Goal: Task Accomplishment & Management: Use online tool/utility

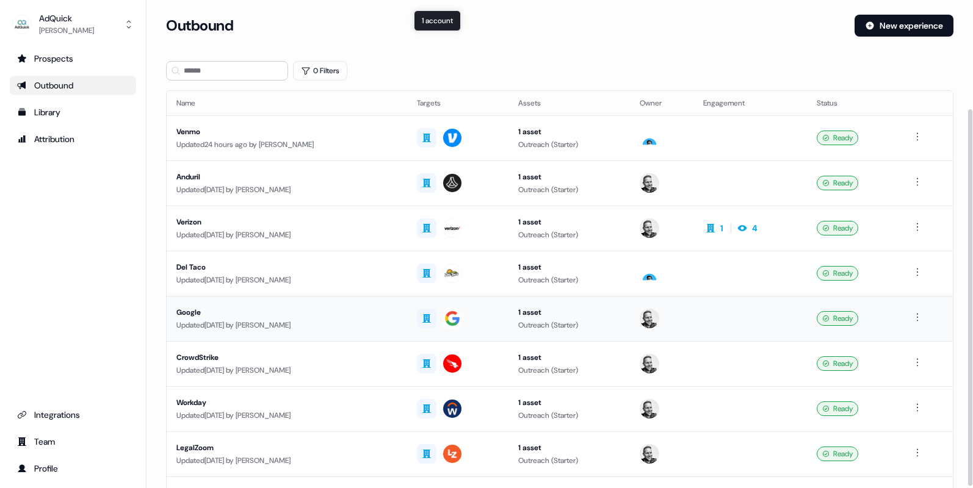
scroll to position [142, 0]
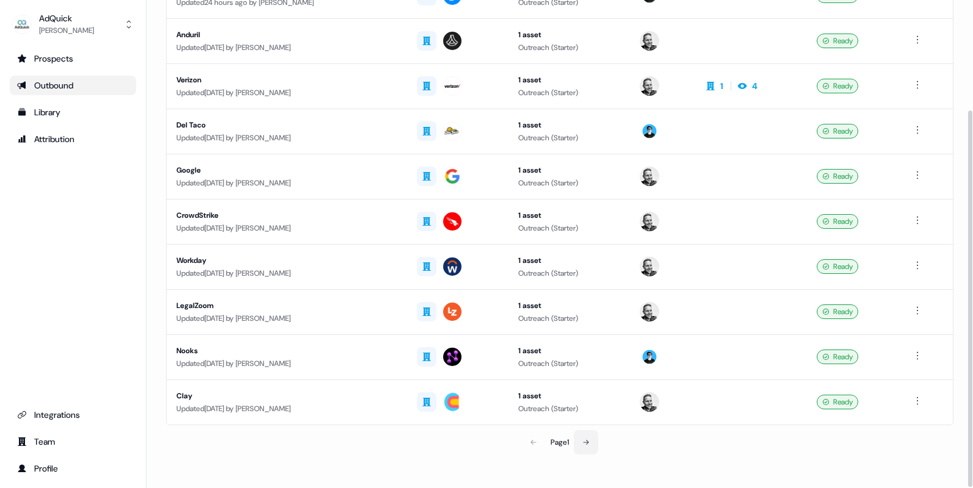
click at [585, 442] on icon at bounding box center [585, 442] width 7 height 7
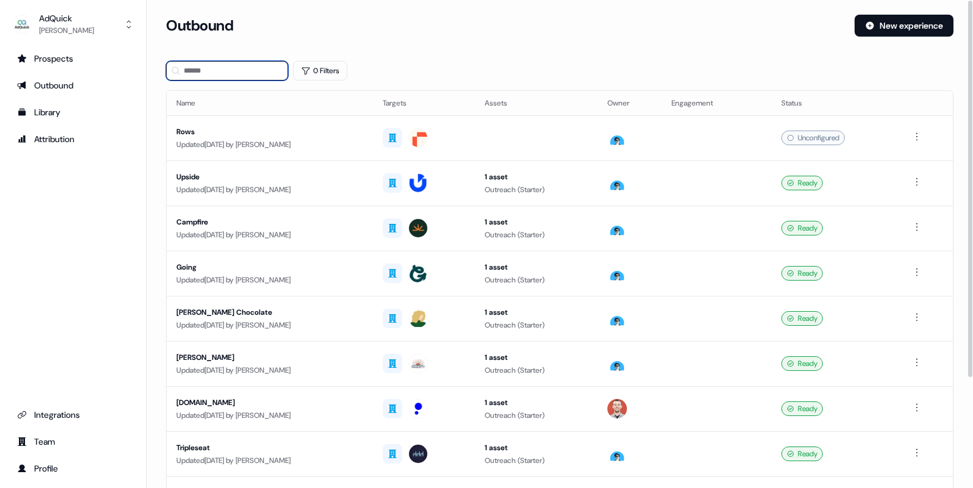
click at [266, 75] on input at bounding box center [227, 71] width 122 height 20
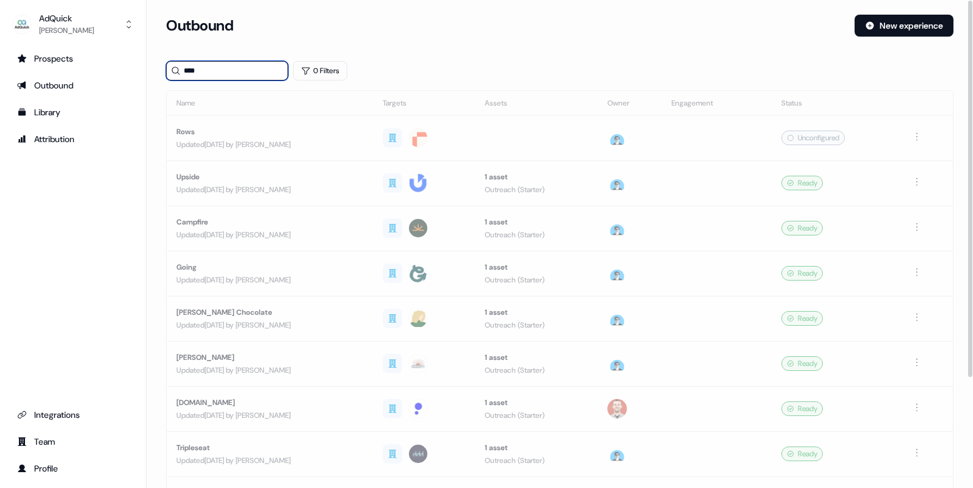
type input "****"
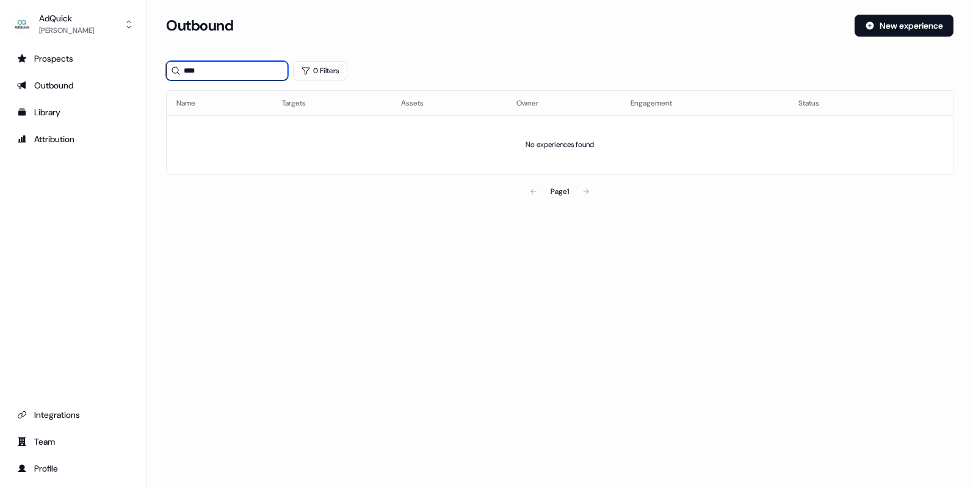
drag, startPoint x: 219, startPoint y: 74, endPoint x: 179, endPoint y: 73, distance: 39.7
click at [179, 73] on div "****" at bounding box center [227, 71] width 122 height 20
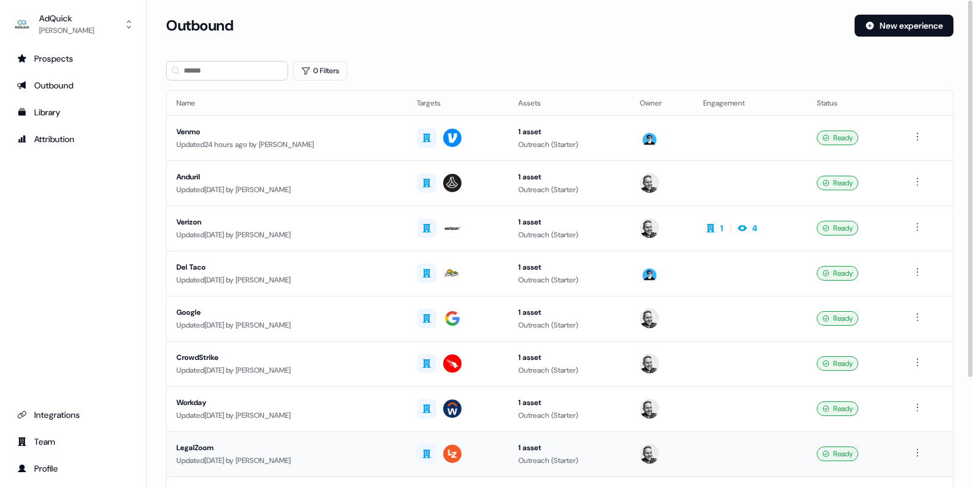
scroll to position [142, 0]
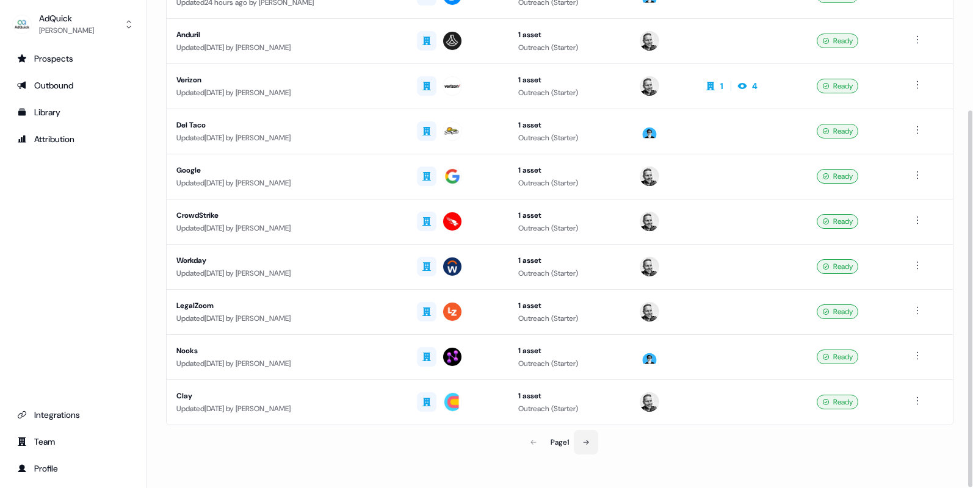
click at [585, 445] on icon at bounding box center [585, 442] width 7 height 7
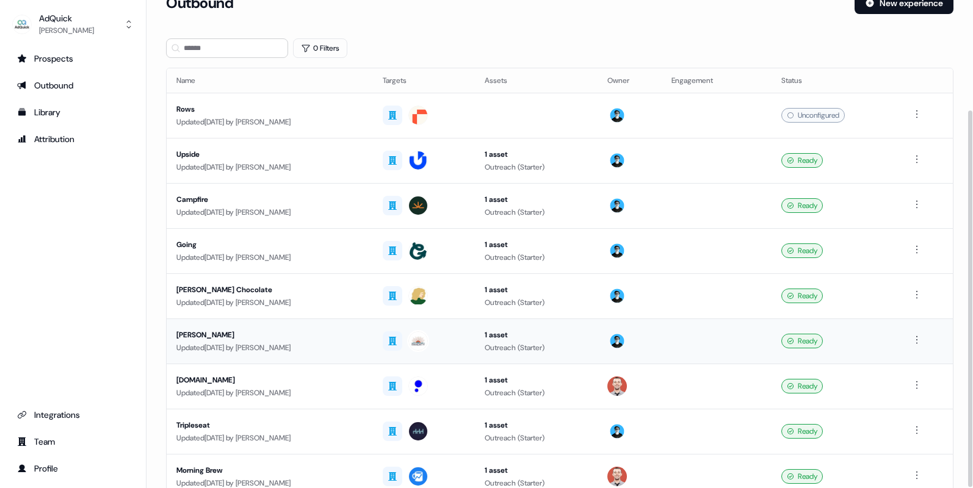
scroll to position [142, 0]
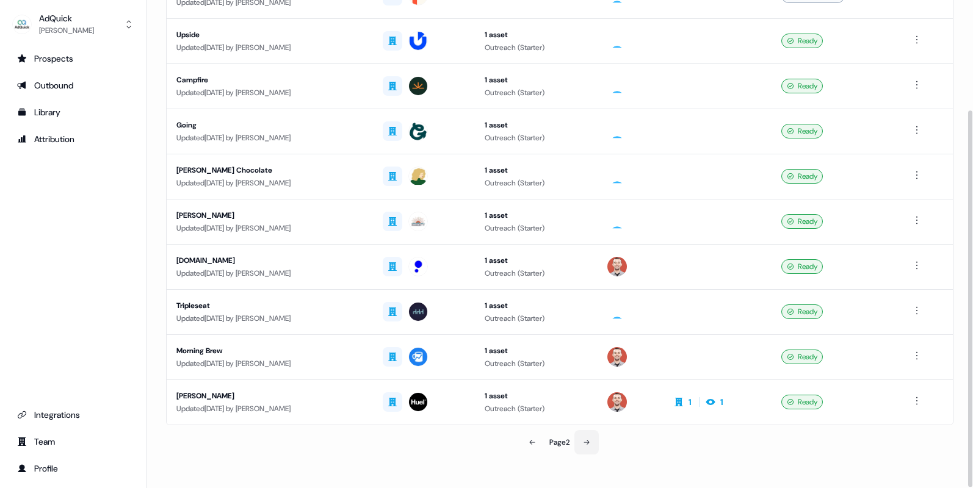
click at [583, 442] on button at bounding box center [586, 442] width 24 height 24
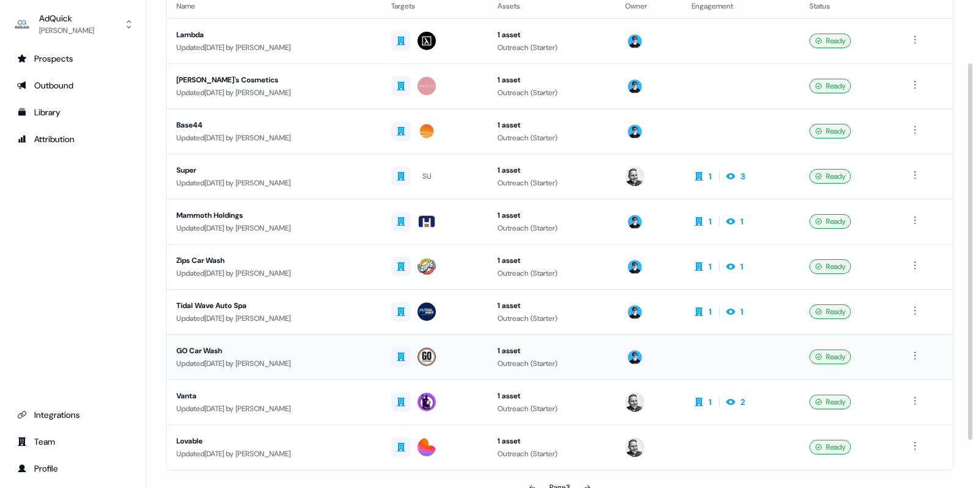
scroll to position [142, 0]
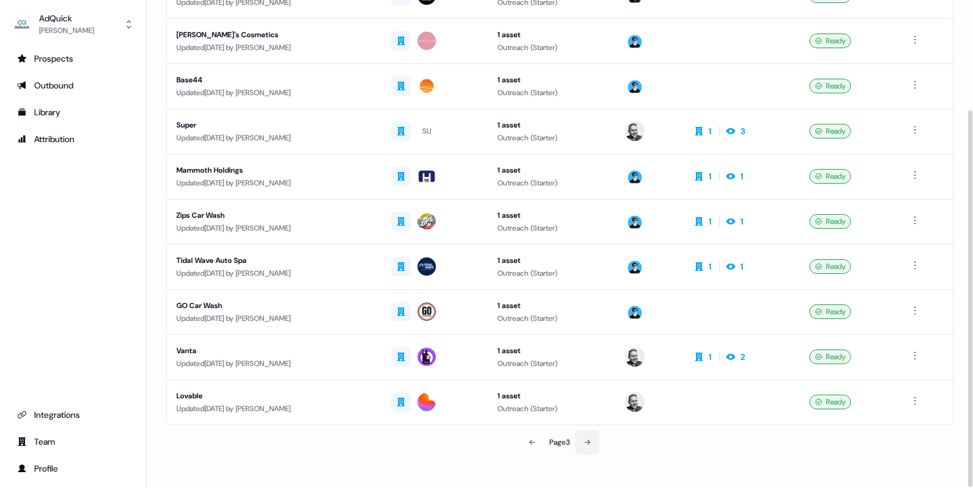
click at [587, 444] on icon at bounding box center [586, 442] width 7 height 7
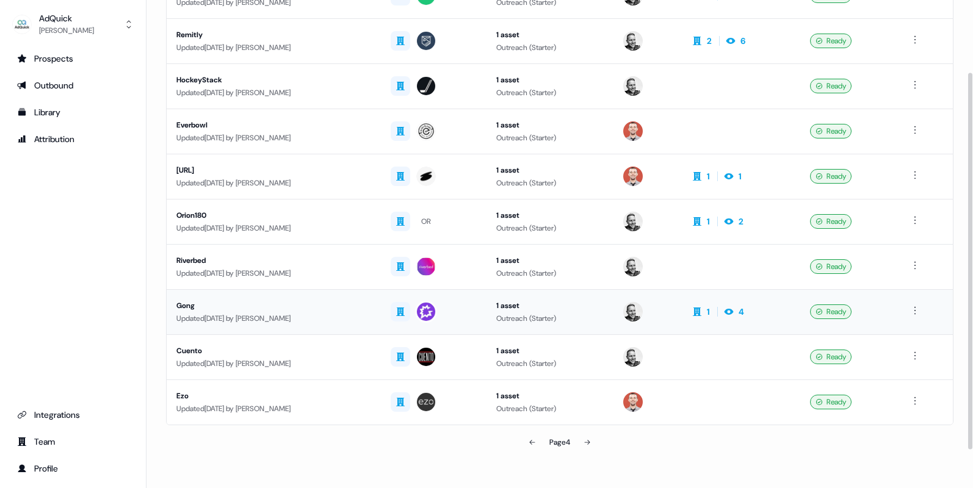
scroll to position [41, 0]
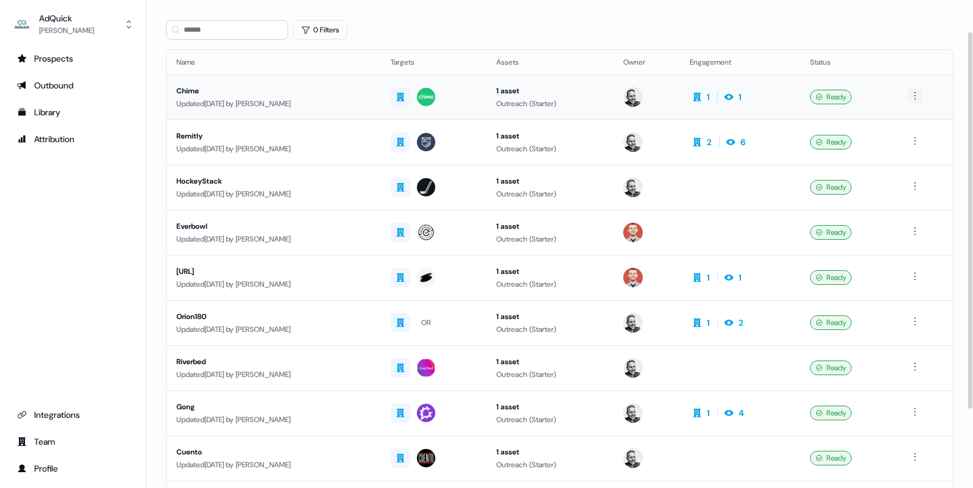
click at [918, 99] on html "For the best experience switch devices to a bigger screen. Go to Userled.io AdQ…" at bounding box center [486, 244] width 973 height 488
click at [906, 119] on span "Duplicate" at bounding box center [900, 119] width 31 height 10
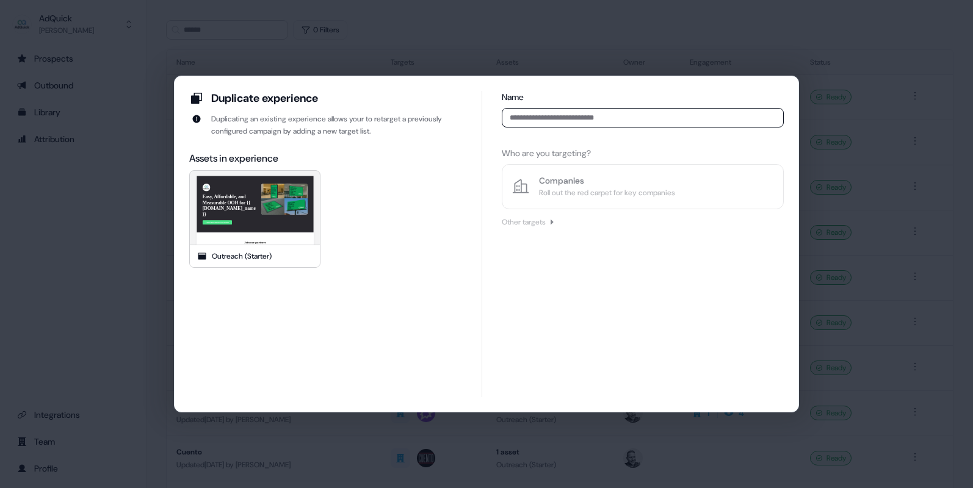
click at [575, 120] on input at bounding box center [643, 118] width 282 height 20
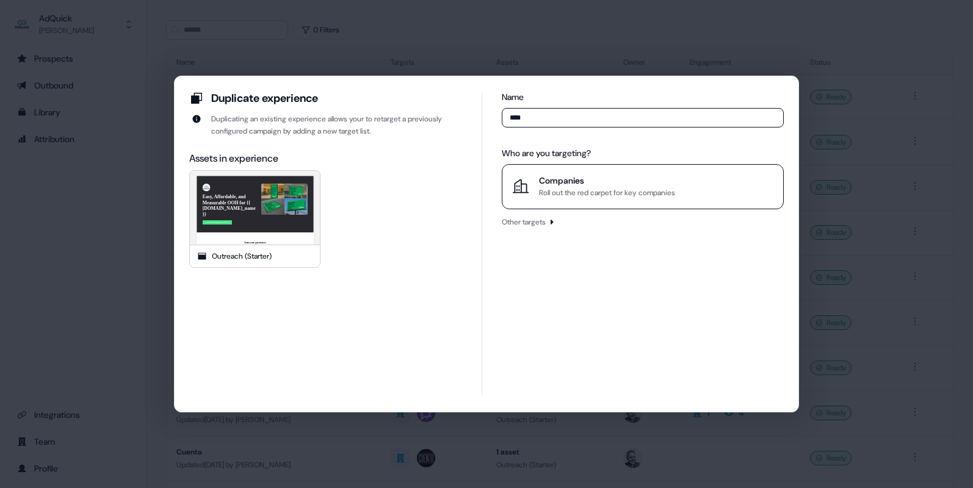
type input "****"
click at [590, 176] on div "Companies" at bounding box center [607, 181] width 136 height 12
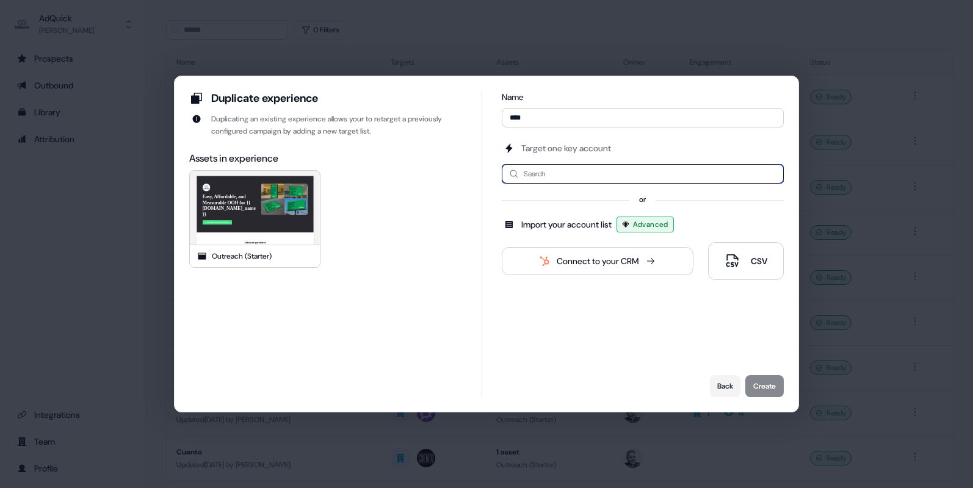
click at [568, 178] on input at bounding box center [643, 174] width 282 height 20
type input "****"
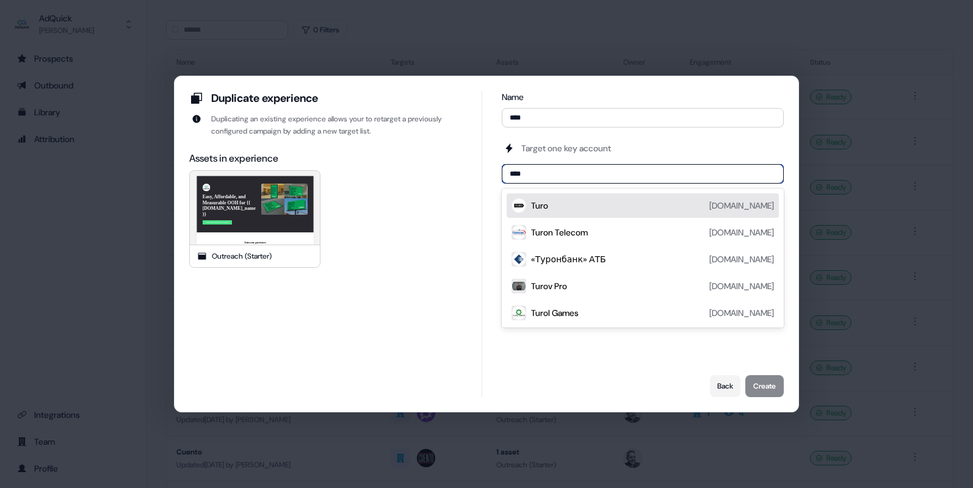
click at [579, 203] on div "Turo turo.com" at bounding box center [652, 205] width 243 height 15
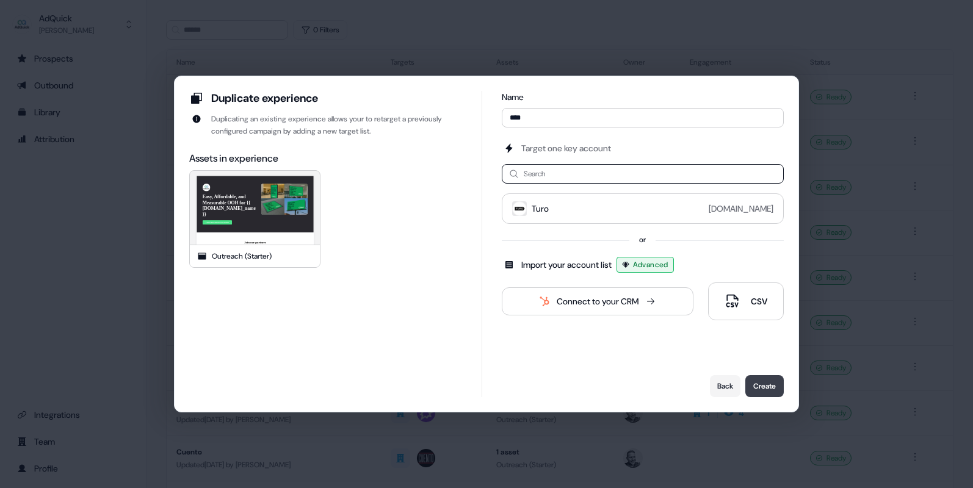
click at [765, 384] on button "Create" at bounding box center [764, 386] width 38 height 22
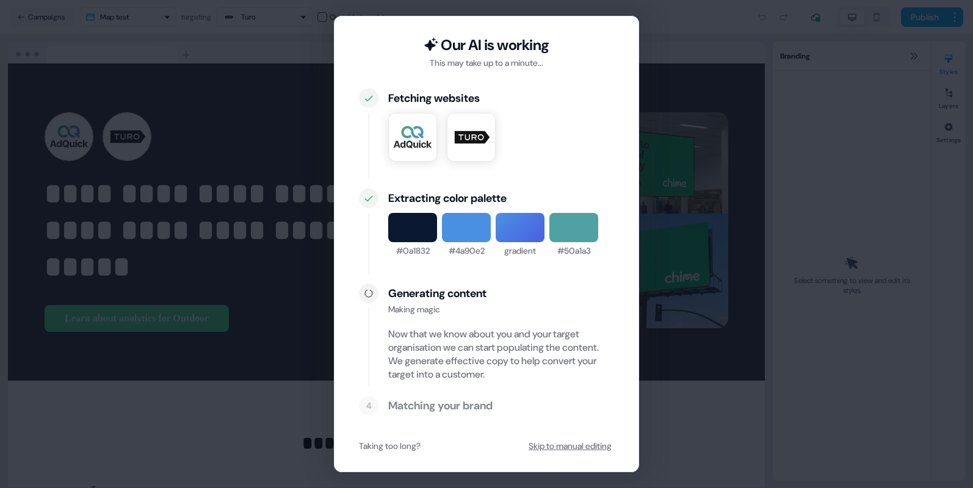
click at [571, 444] on button "Skip to manual editing" at bounding box center [570, 446] width 88 height 22
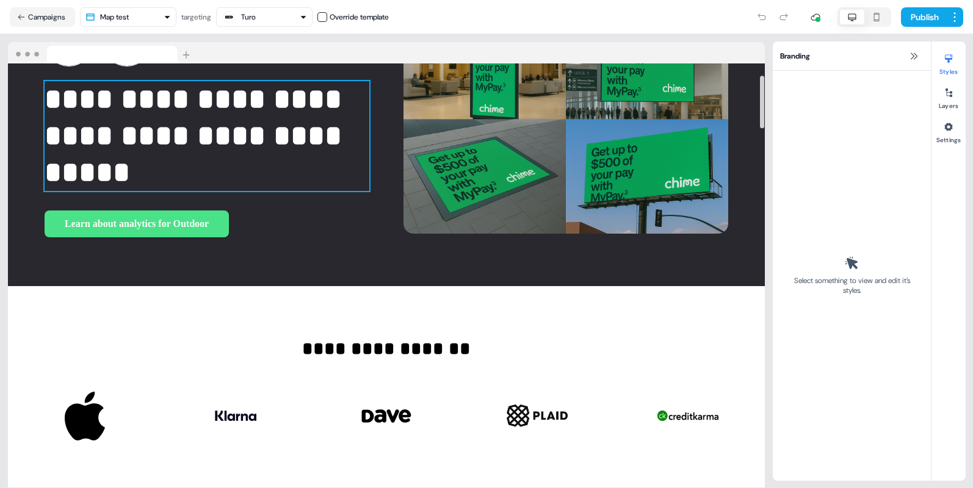
scroll to position [71, 0]
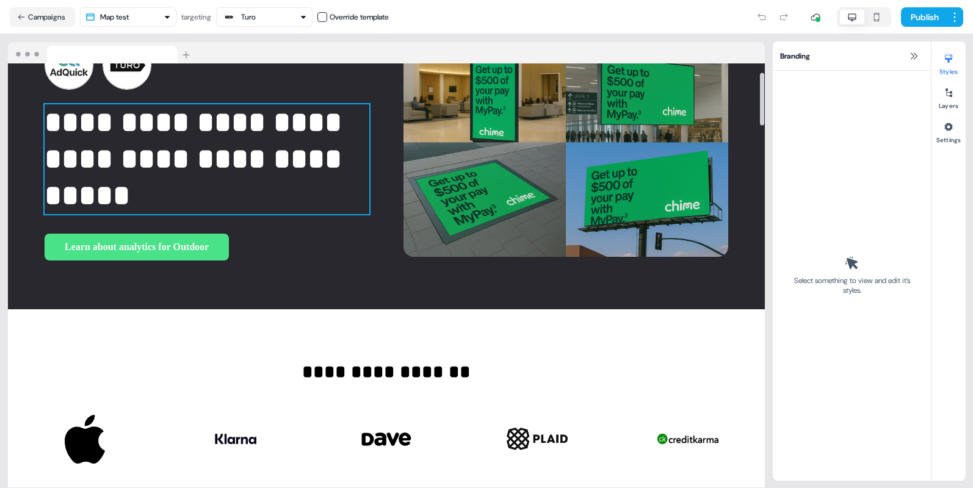
click at [134, 168] on p "**********" at bounding box center [207, 159] width 325 height 110
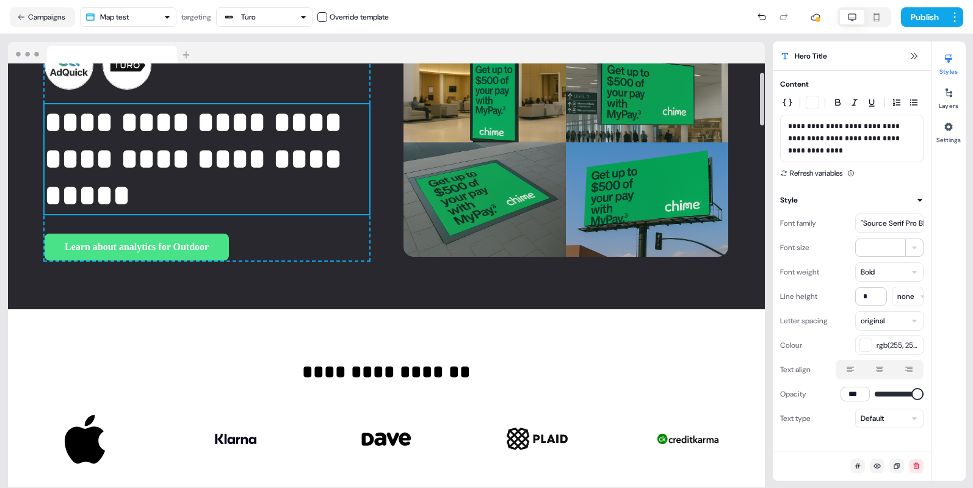
click at [130, 189] on p "**********" at bounding box center [207, 159] width 325 height 110
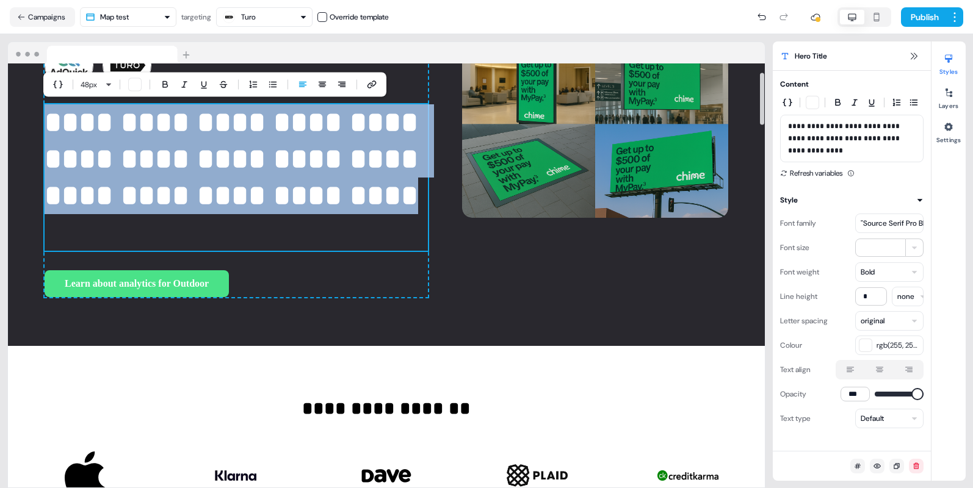
click at [112, 234] on p "**********" at bounding box center [236, 177] width 383 height 146
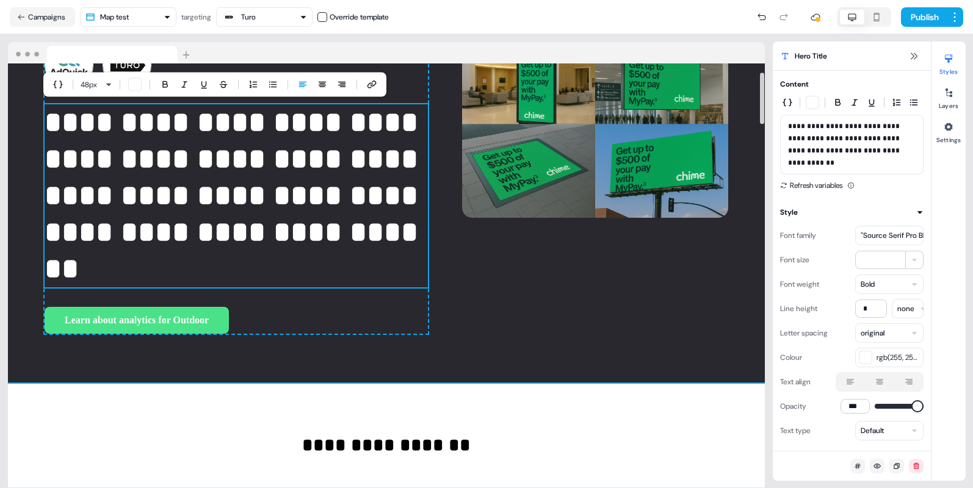
click at [554, 372] on div "**********" at bounding box center [386, 187] width 757 height 391
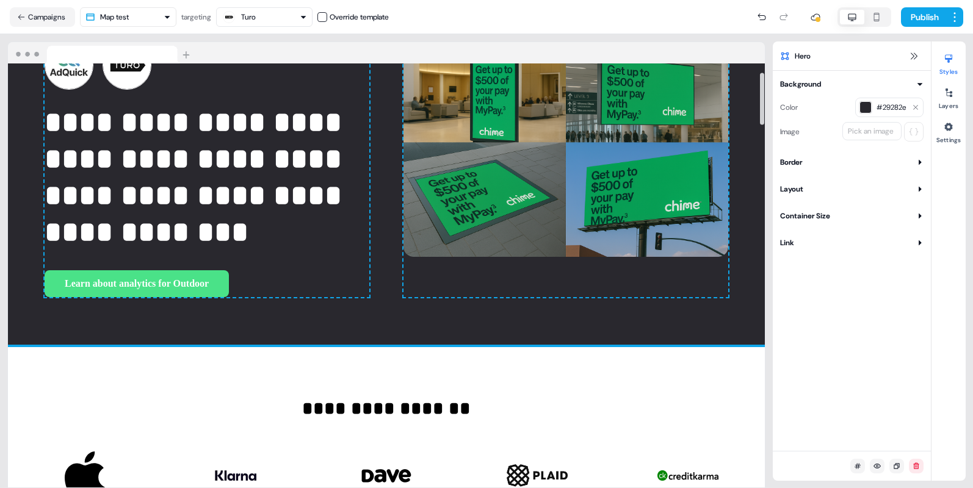
scroll to position [38, 0]
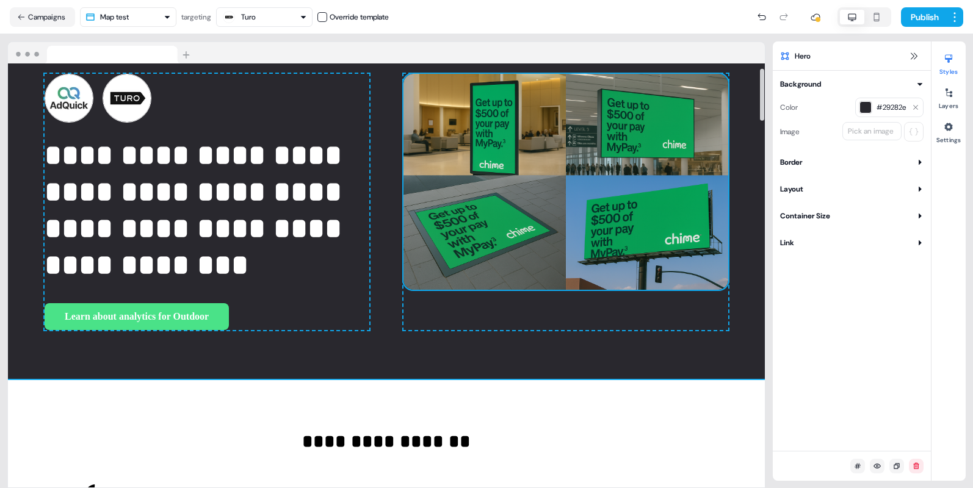
click at [483, 188] on img at bounding box center [565, 182] width 325 height 217
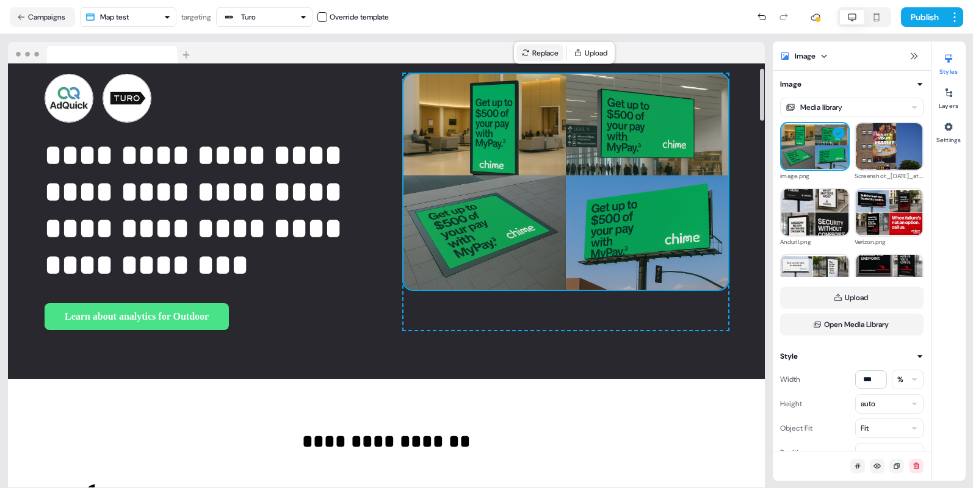
click at [539, 48] on button "Replace" at bounding box center [539, 53] width 47 height 17
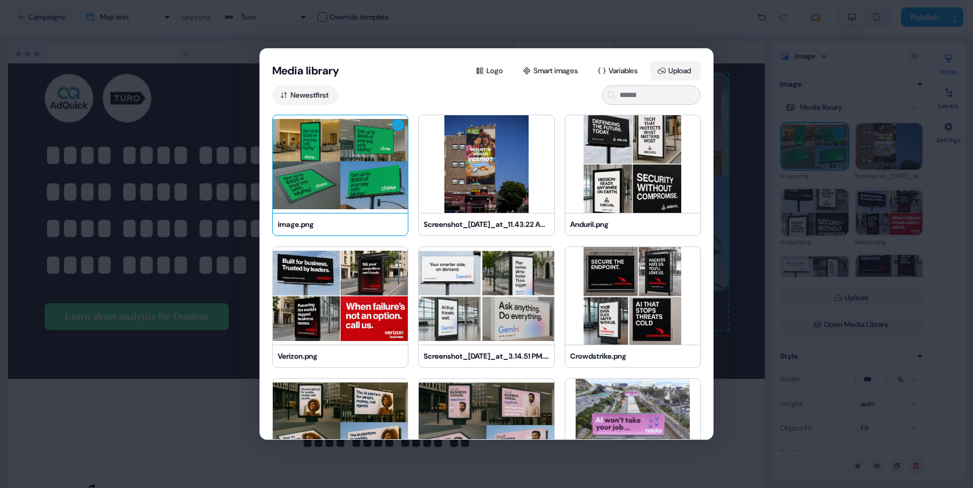
click at [677, 67] on button "Upload" at bounding box center [675, 71] width 51 height 20
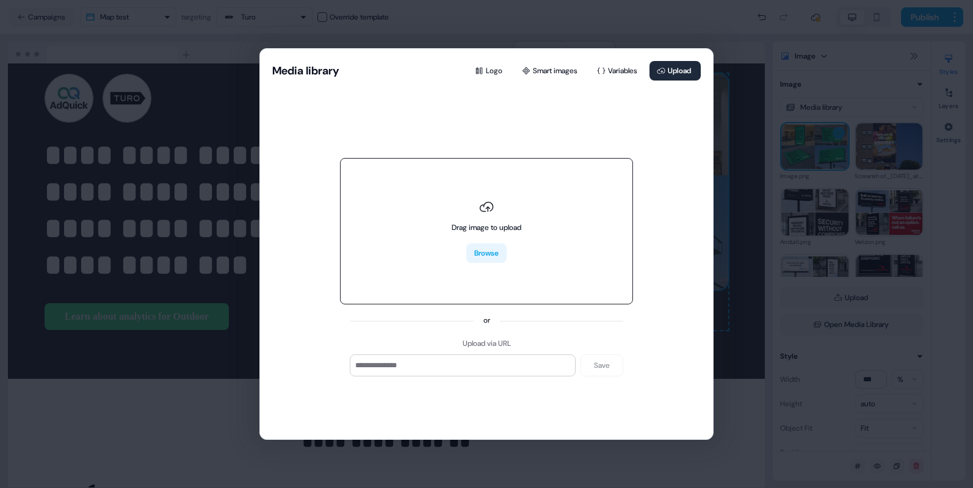
click at [502, 248] on button "Browse" at bounding box center [486, 253] width 40 height 20
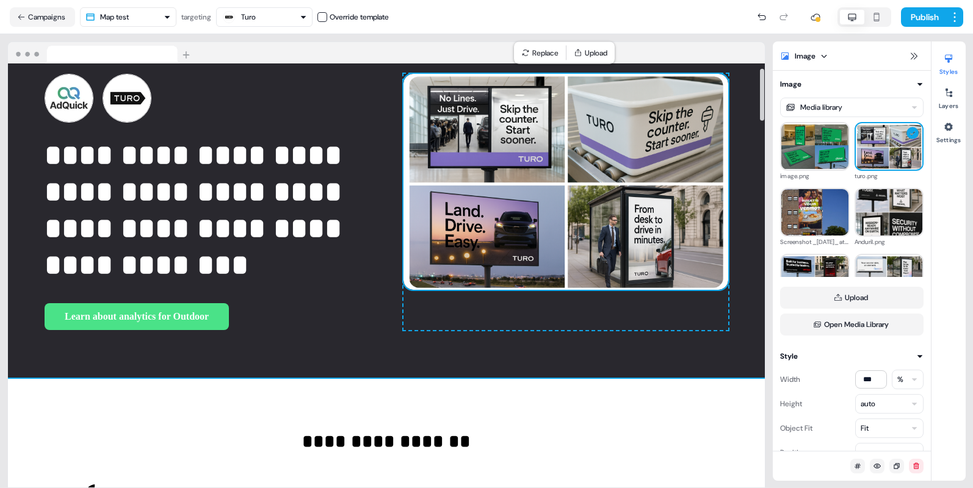
click at [588, 414] on div "**********" at bounding box center [386, 485] width 757 height 213
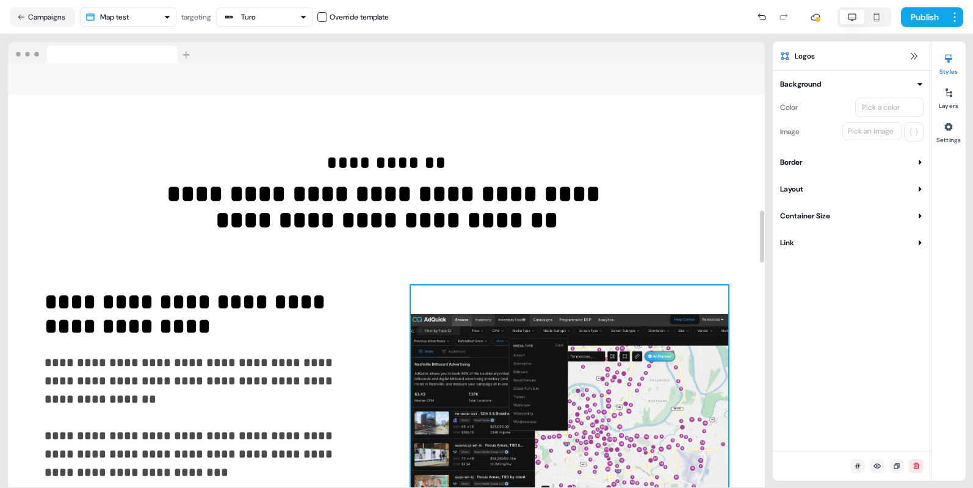
scroll to position [1255, 0]
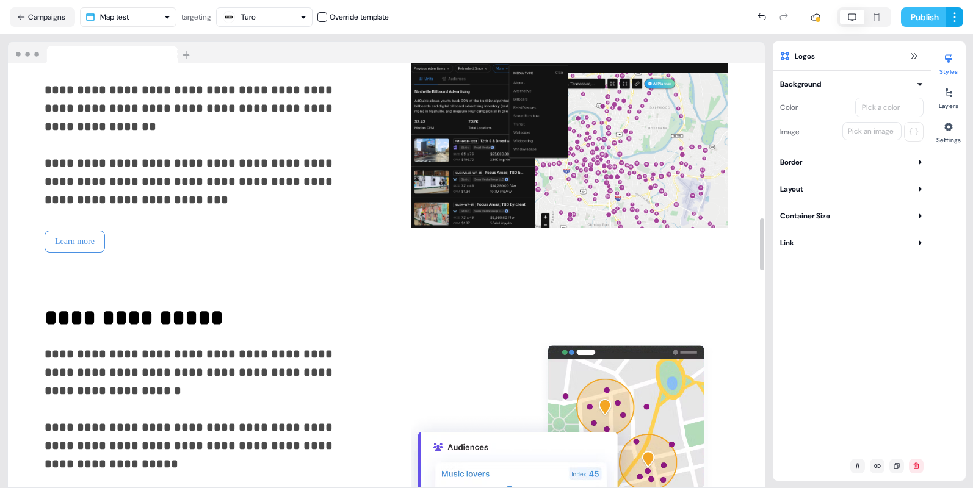
click at [922, 10] on button "Publish" at bounding box center [923, 17] width 45 height 20
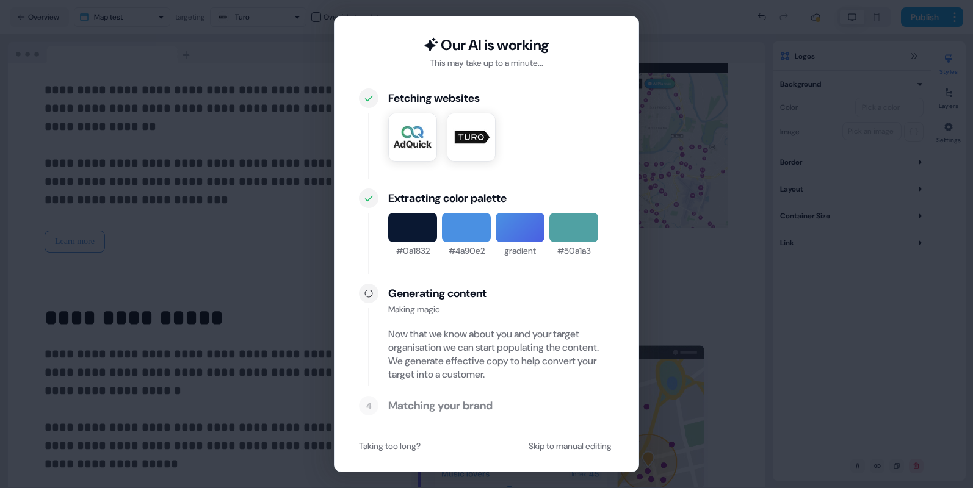
click at [550, 445] on button "Skip to manual editing" at bounding box center [570, 446] width 88 height 22
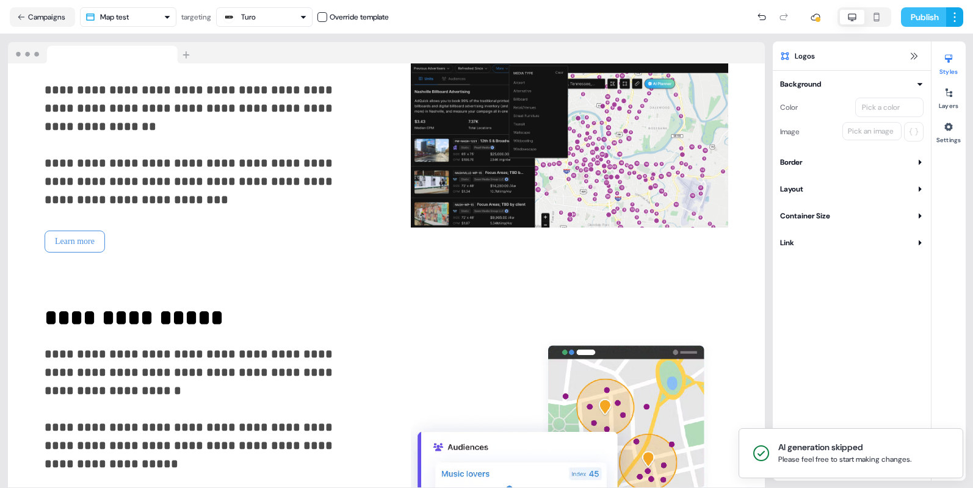
click at [929, 24] on button "Publish" at bounding box center [923, 17] width 45 height 20
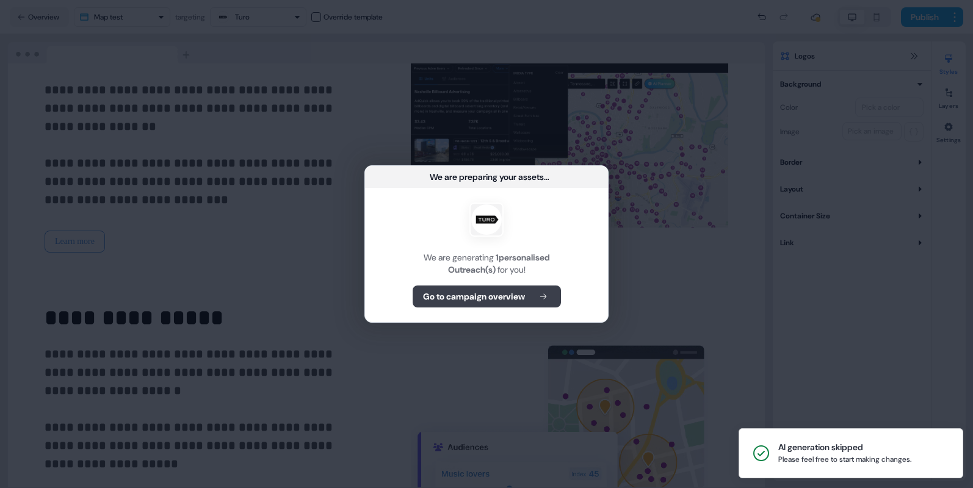
click at [445, 301] on b "Go to campaign overview" at bounding box center [474, 296] width 102 height 12
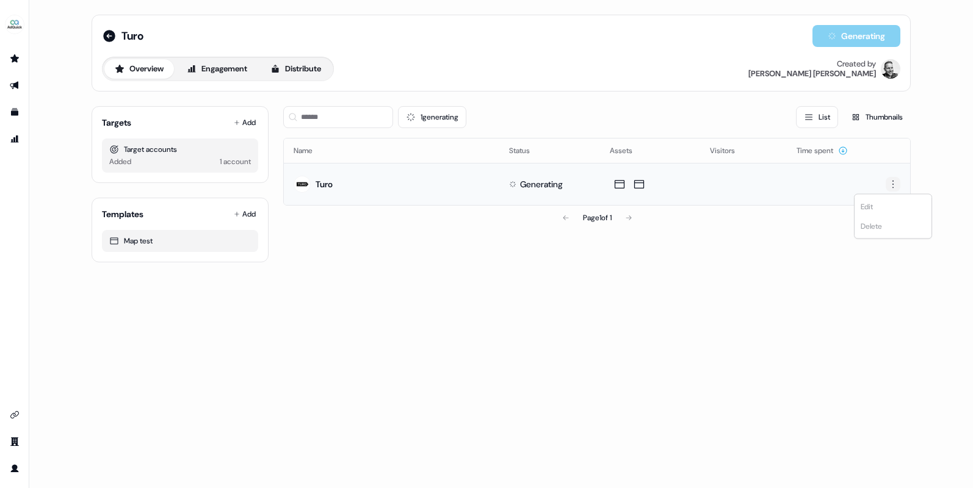
click at [895, 184] on html "For the best experience switch devices to a bigger screen. Go to Userled.io Tur…" at bounding box center [486, 244] width 973 height 488
click at [704, 251] on html "For the best experience switch devices to a bigger screen. Go to Userled.io Tur…" at bounding box center [486, 244] width 973 height 488
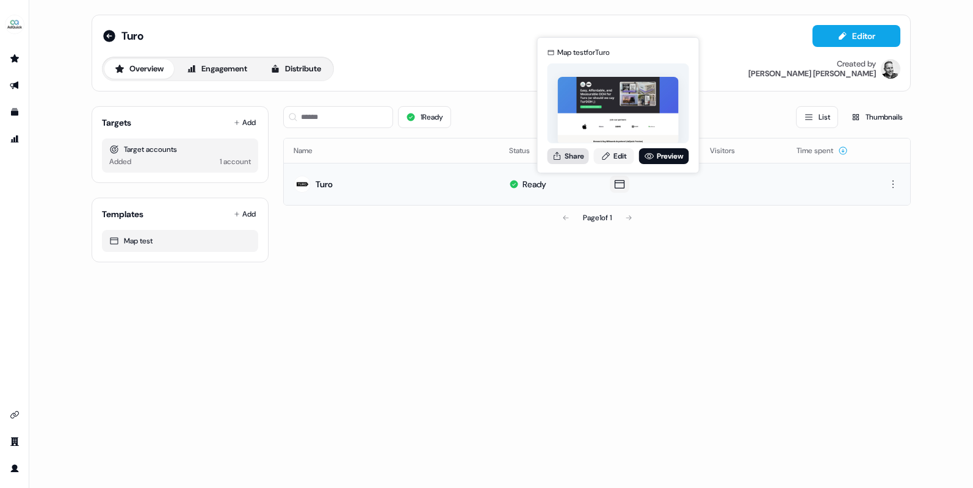
click at [577, 155] on button "Share" at bounding box center [567, 156] width 41 height 16
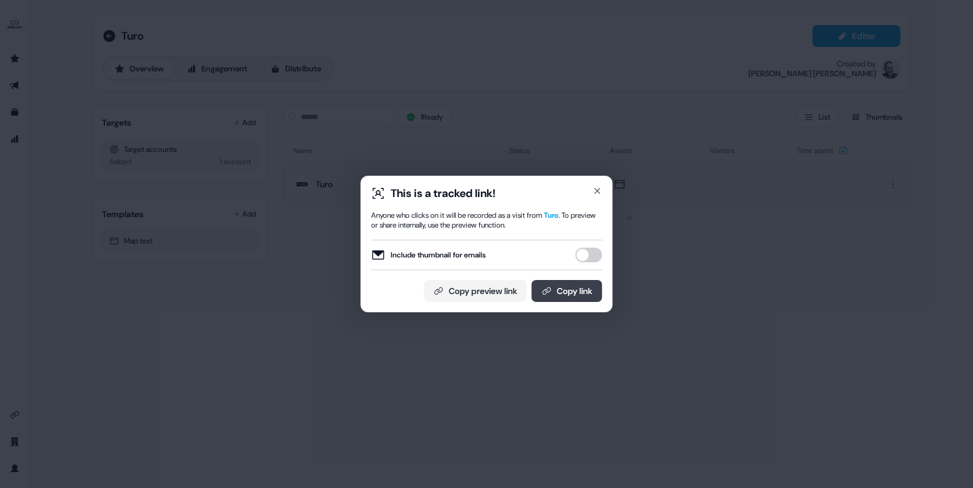
click at [566, 289] on button "Copy link" at bounding box center [567, 291] width 71 height 22
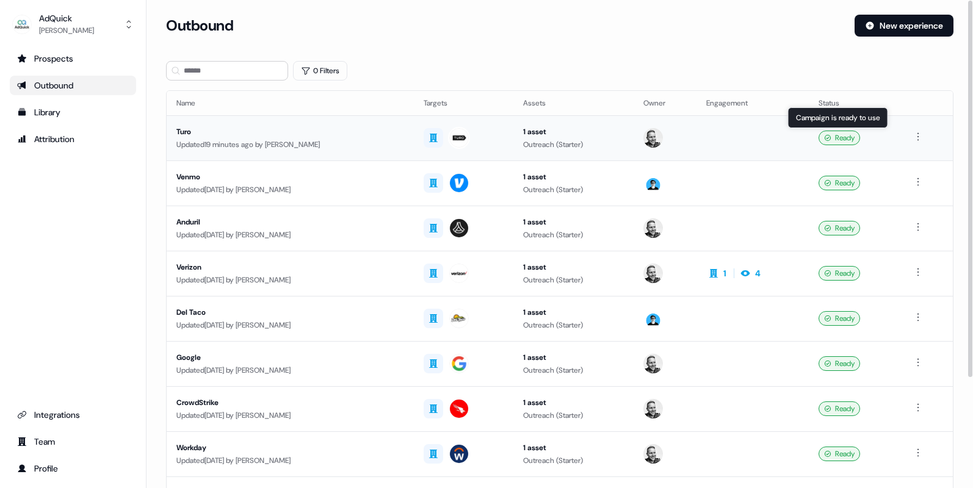
click at [782, 134] on td at bounding box center [752, 137] width 112 height 45
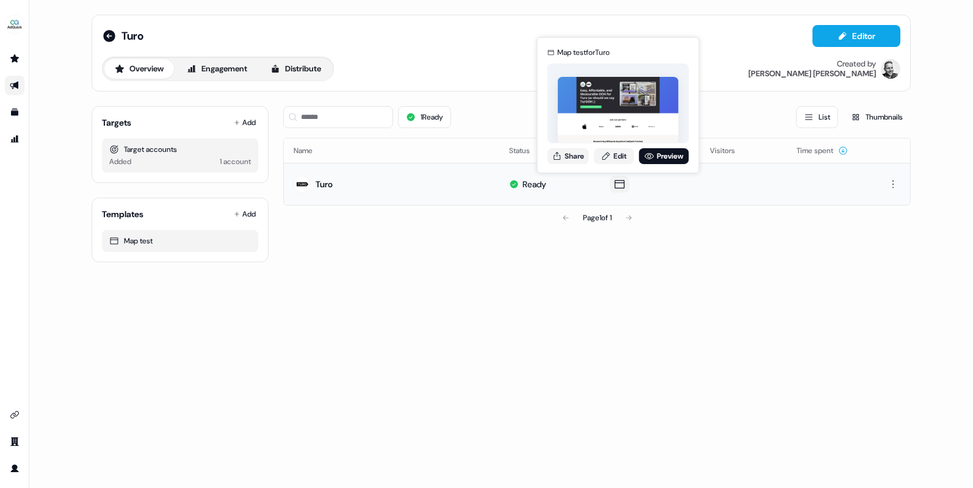
click at [615, 184] on icon at bounding box center [619, 184] width 15 height 12
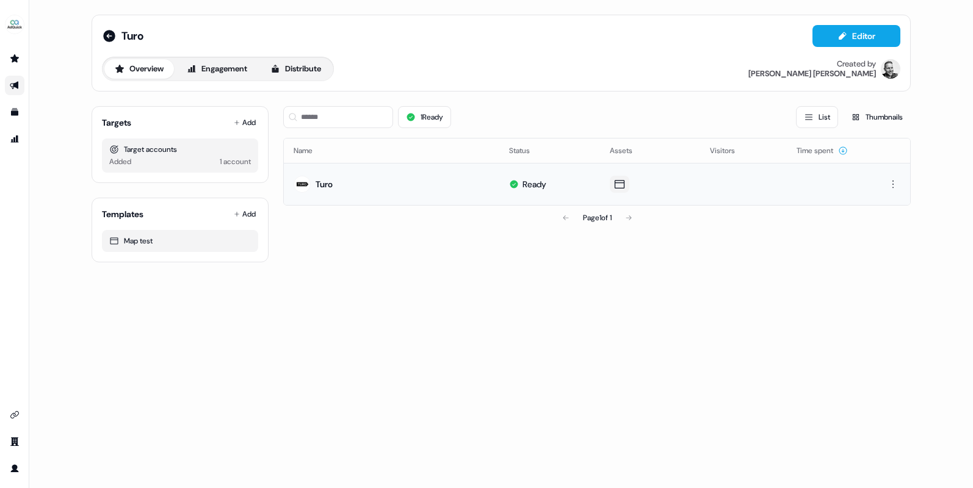
click at [615, 184] on icon at bounding box center [619, 184] width 15 height 12
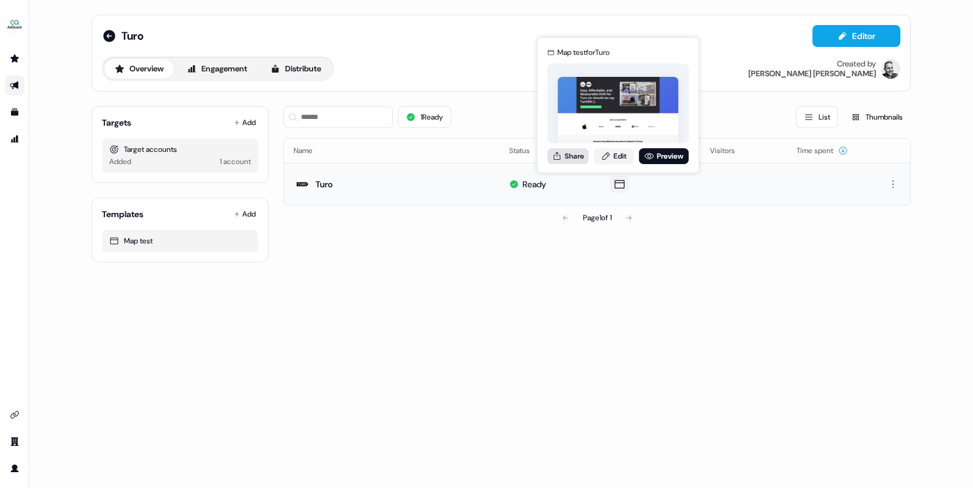
click at [562, 159] on button "Share" at bounding box center [567, 156] width 41 height 16
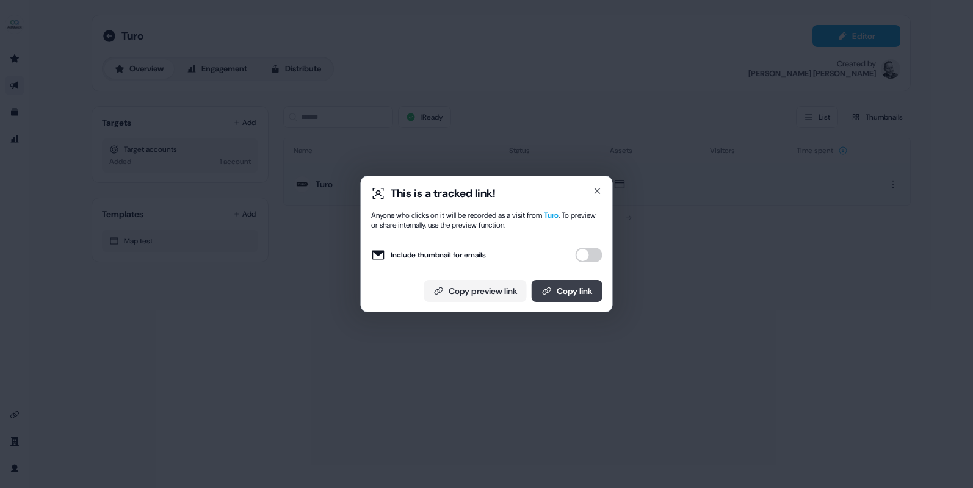
click at [581, 292] on button "Copy link" at bounding box center [567, 291] width 71 height 22
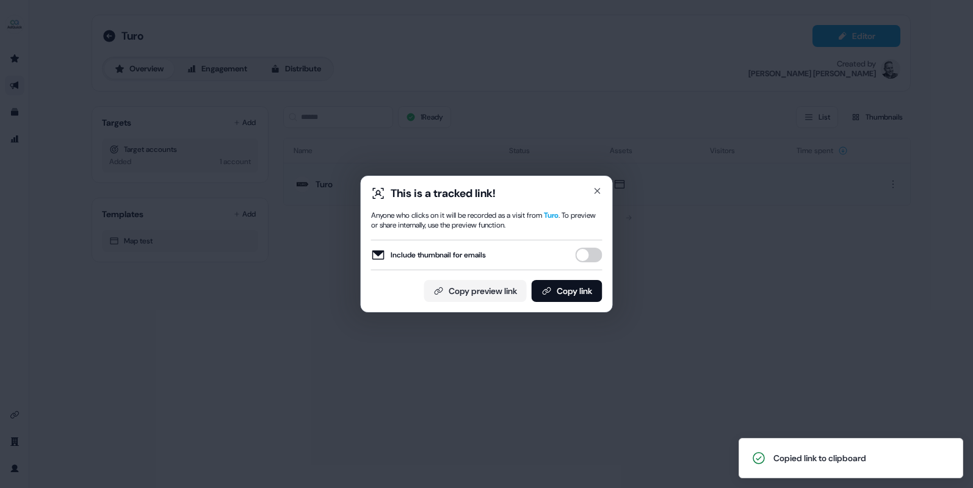
click at [507, 93] on div "This is a tracked link! Anyone who clicks on it will be recorded as a visit fro…" at bounding box center [486, 244] width 973 height 488
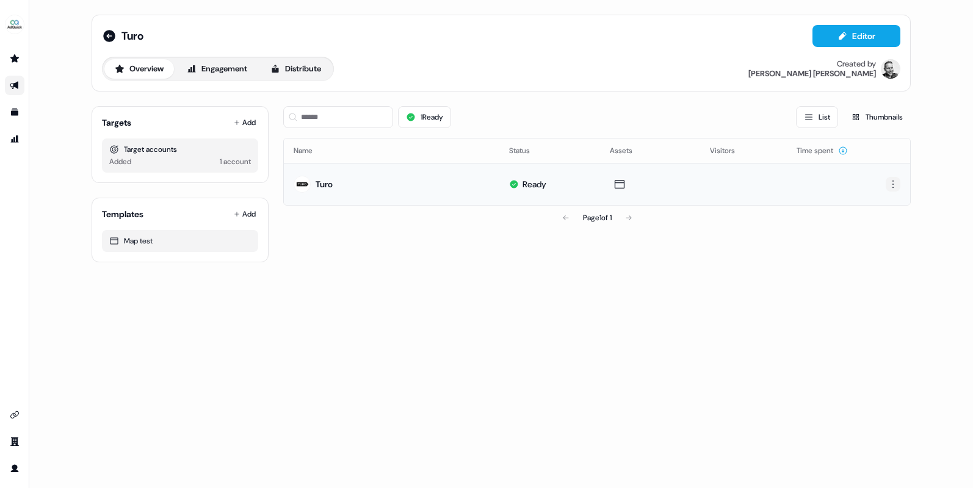
click at [894, 185] on html "For the best experience switch devices to a bigger screen. Go to Userled.io Tur…" at bounding box center [486, 244] width 973 height 488
click at [885, 201] on div "Edit" at bounding box center [893, 207] width 72 height 20
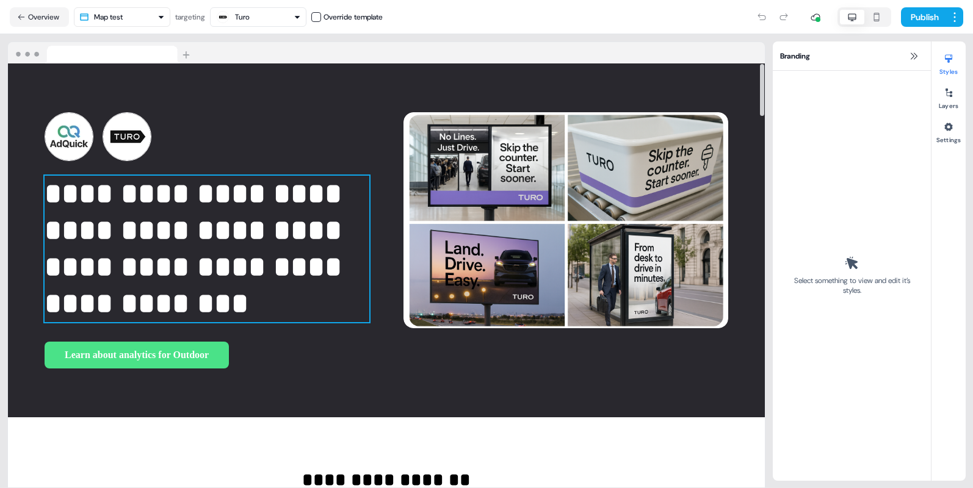
click at [231, 265] on p "**********" at bounding box center [207, 249] width 325 height 146
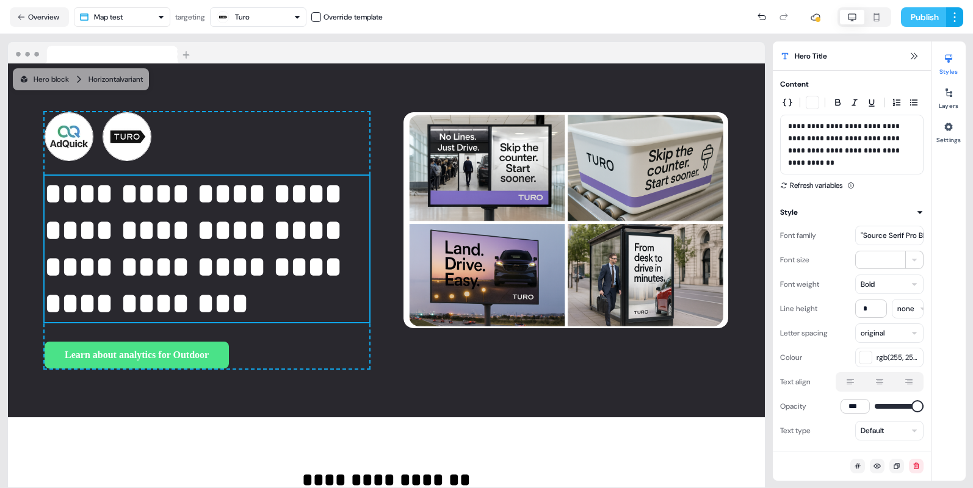
click at [915, 14] on button "Publish" at bounding box center [923, 17] width 45 height 20
